Goal: Check status

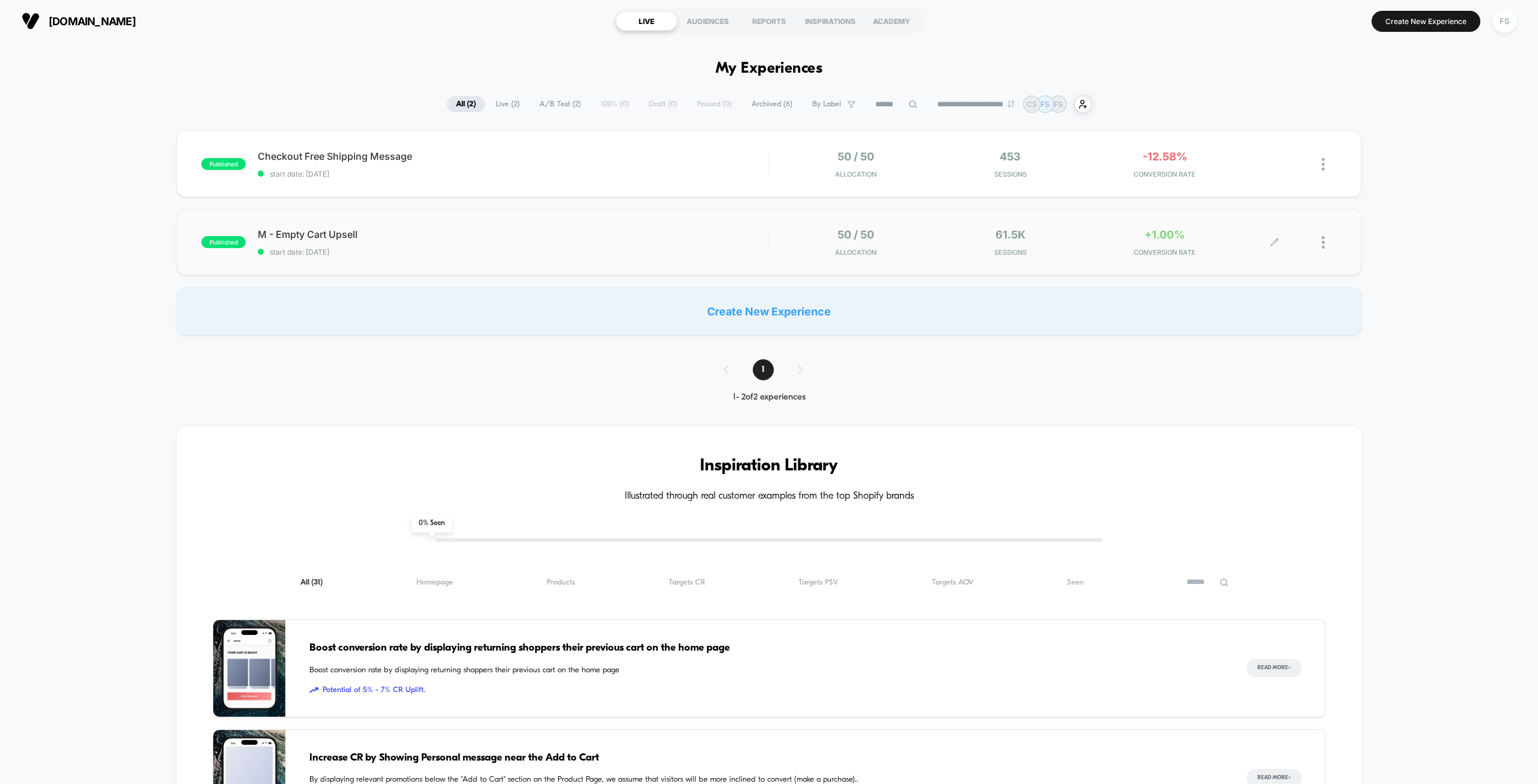
click at [1065, 244] on div "61.5k Sessions" at bounding box center [1010, 242] width 148 height 28
